Goal: Transaction & Acquisition: Purchase product/service

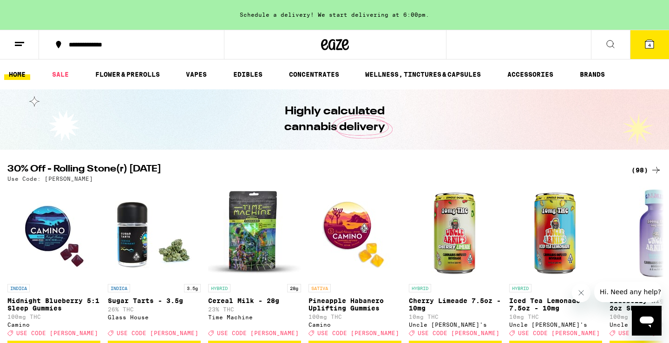
click at [653, 44] on icon at bounding box center [649, 44] width 8 height 8
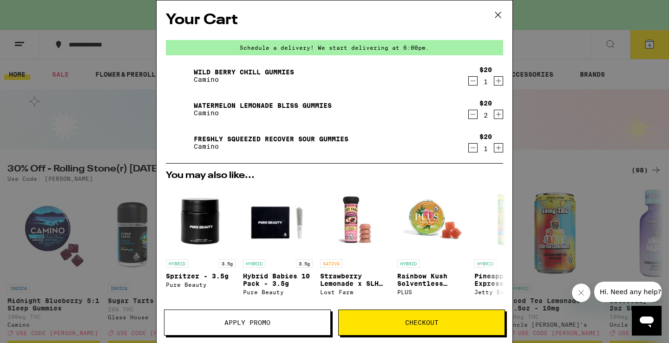
click at [499, 11] on icon at bounding box center [498, 15] width 14 height 14
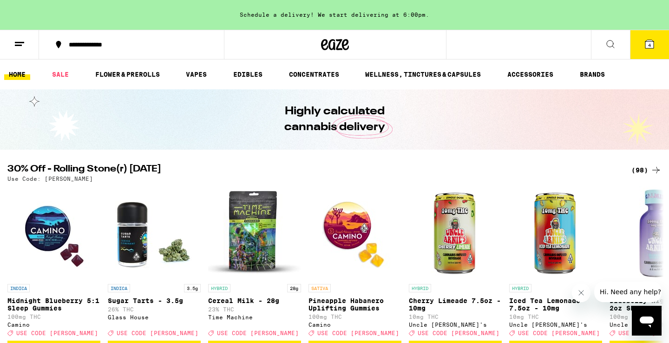
click at [16, 42] on line at bounding box center [19, 42] width 9 height 0
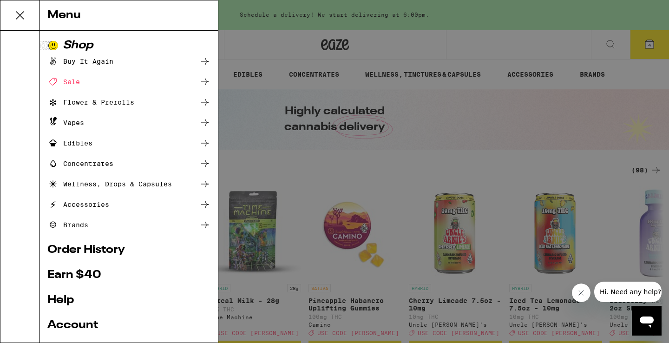
click at [97, 247] on link "Order History" at bounding box center [128, 249] width 163 height 11
